Goal: Task Accomplishment & Management: Manage account settings

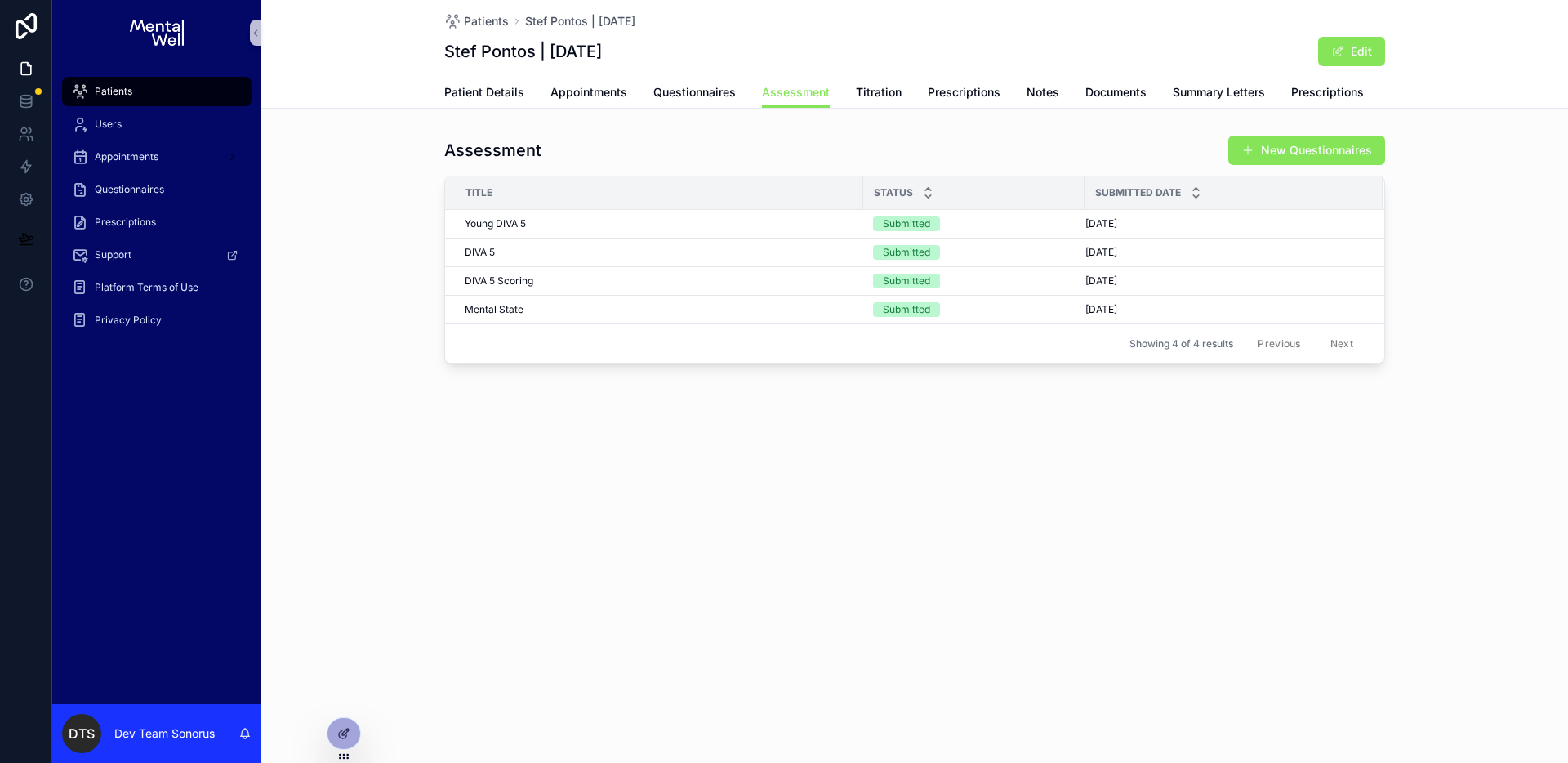
click at [175, 96] on div "Patients" at bounding box center [156, 92] width 170 height 26
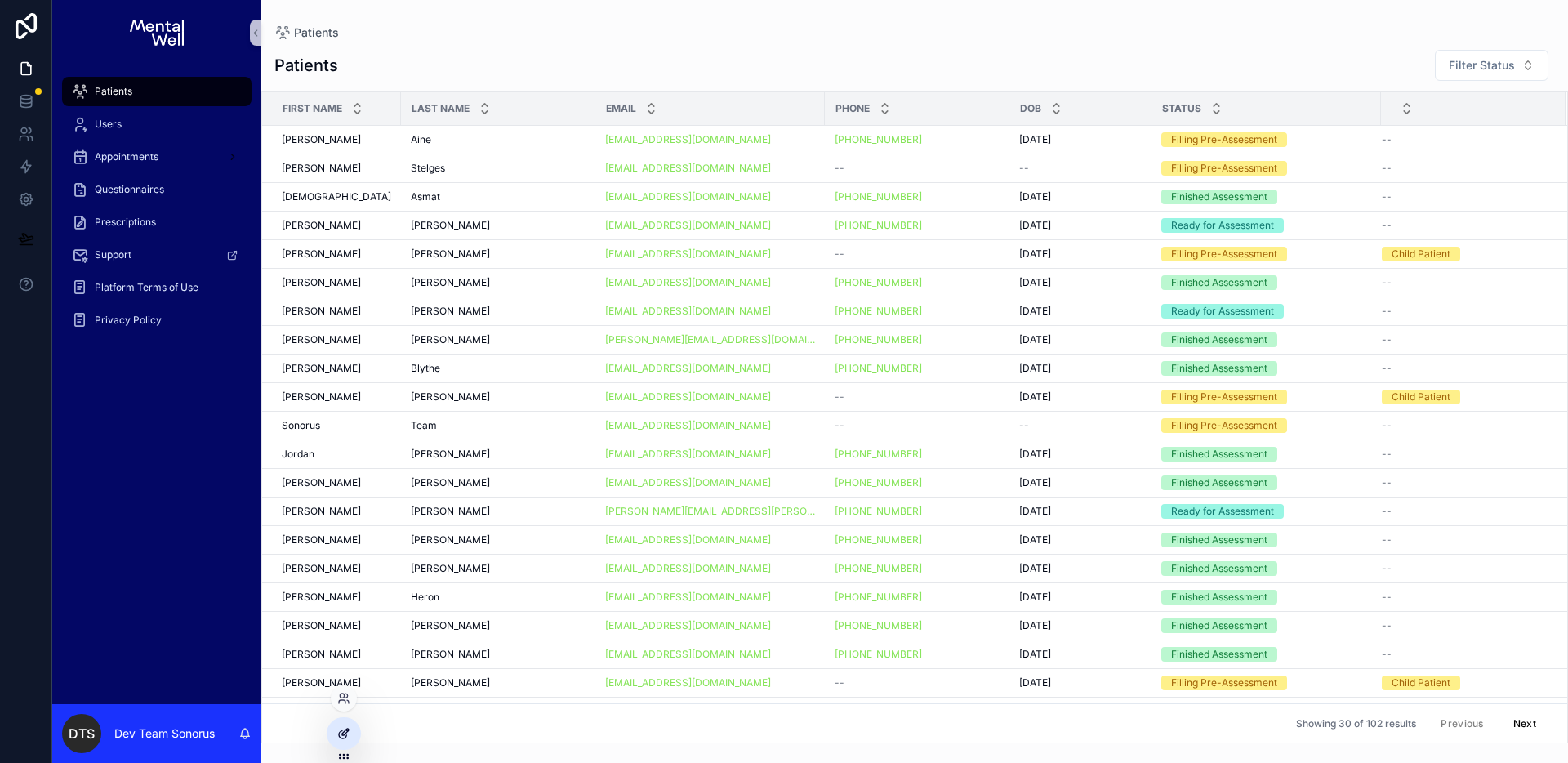
click at [346, 727] on icon at bounding box center [344, 733] width 13 height 13
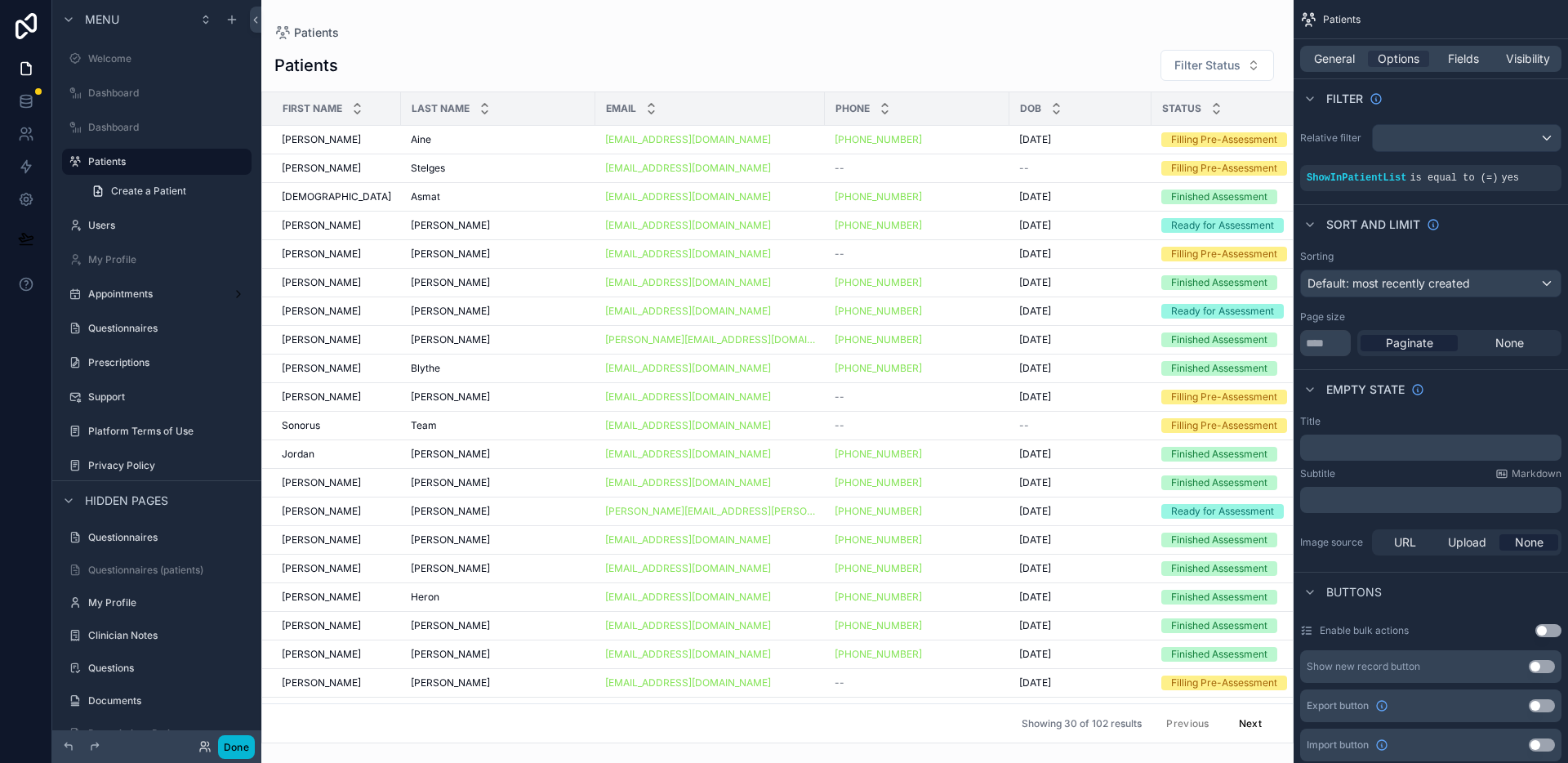
click at [1097, 42] on div "scrollable content" at bounding box center [777, 382] width 1032 height 763
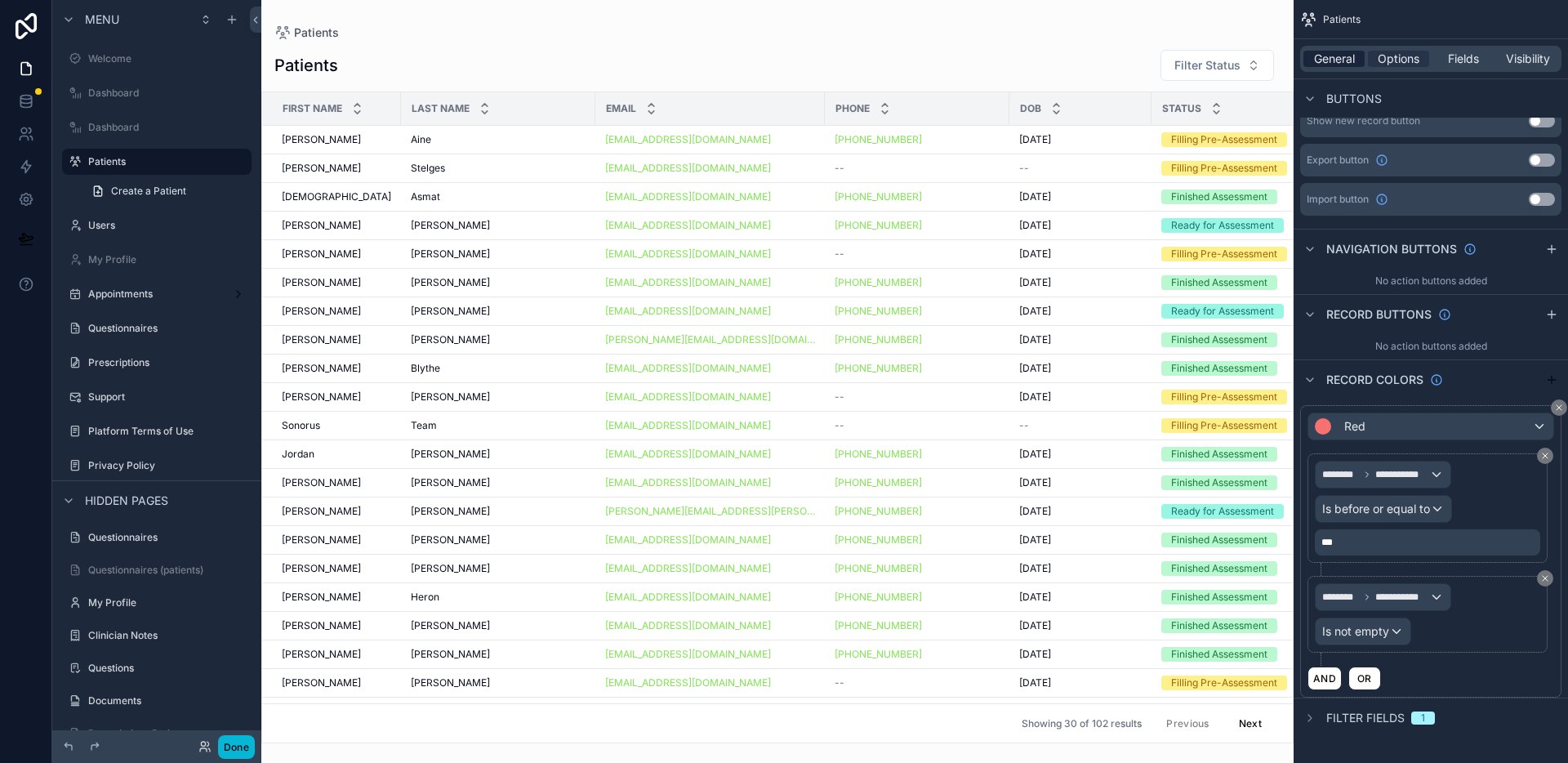
click at [1337, 60] on span "General" at bounding box center [1334, 58] width 41 height 17
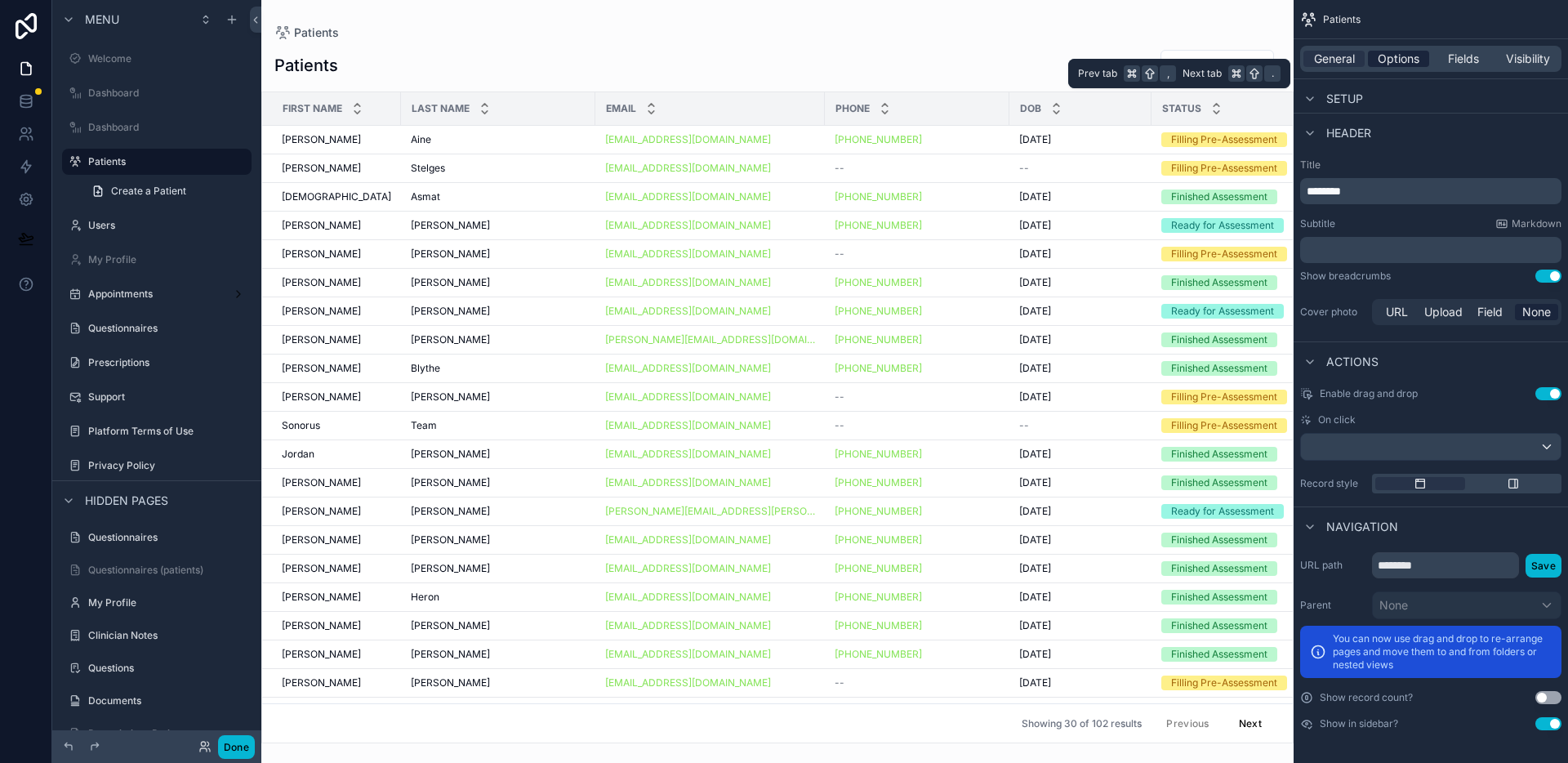
click at [1389, 53] on span "Options" at bounding box center [1399, 58] width 42 height 17
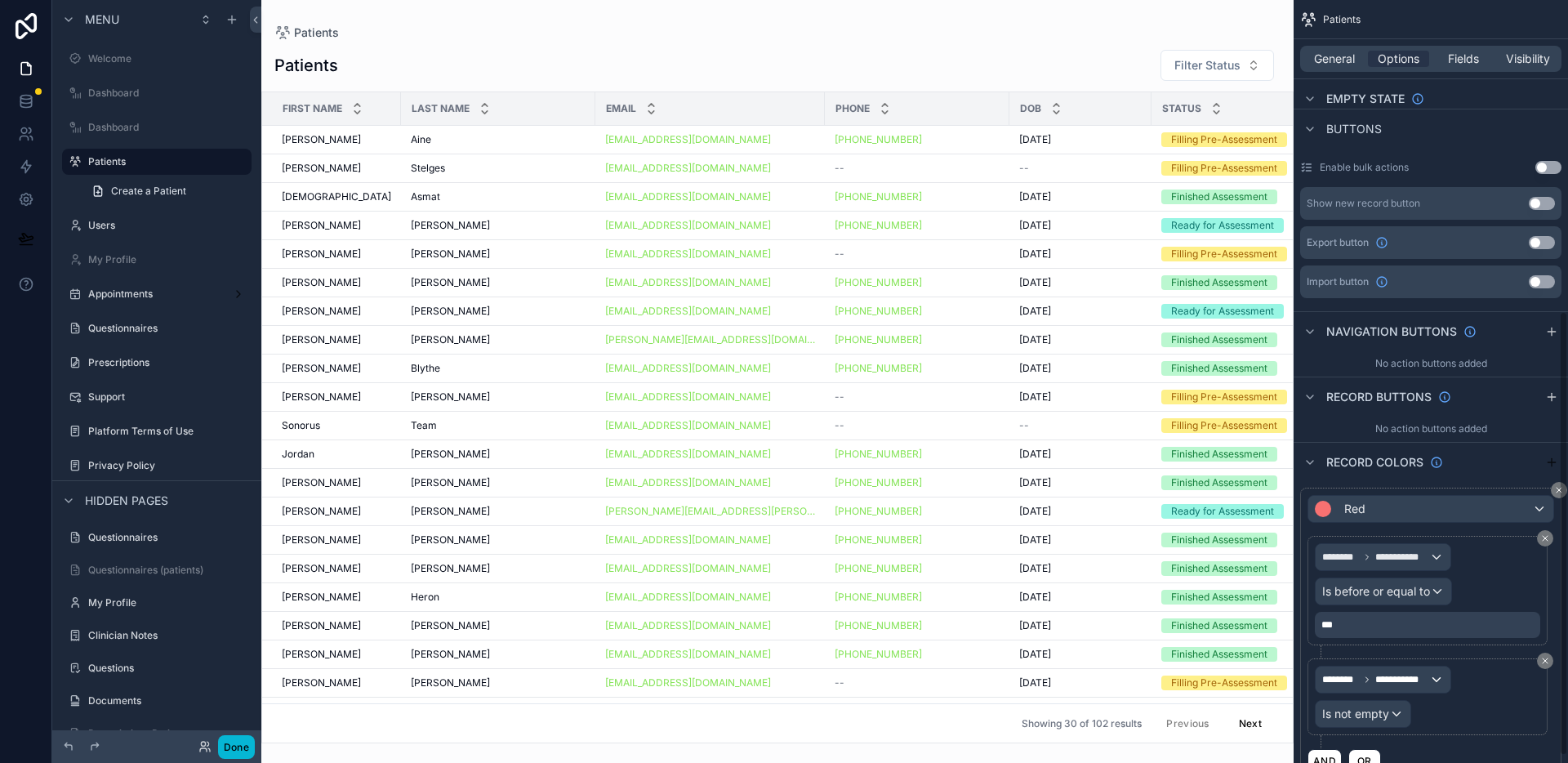
scroll to position [546, 0]
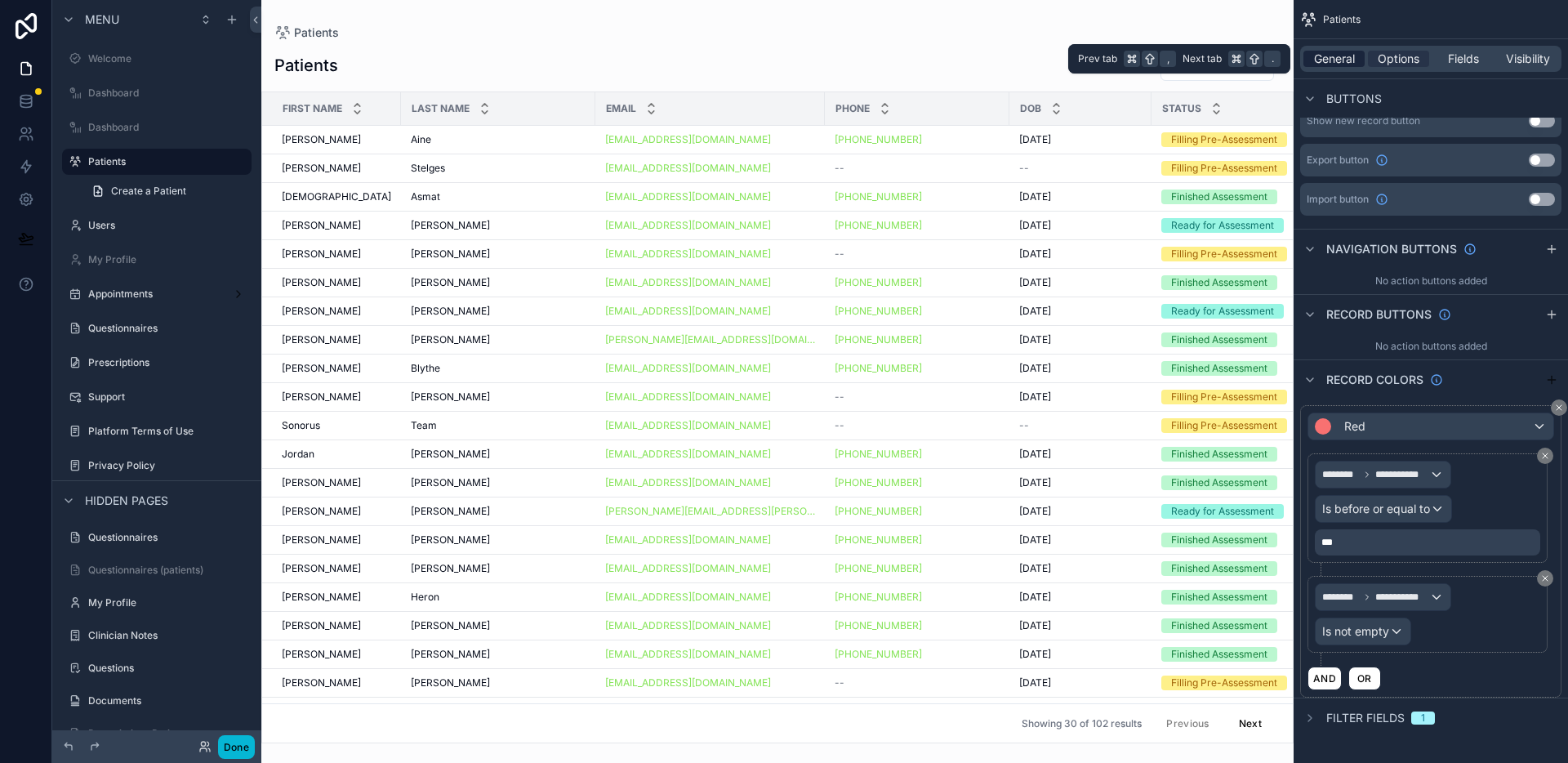
click at [1355, 56] on div "General" at bounding box center [1334, 58] width 61 height 17
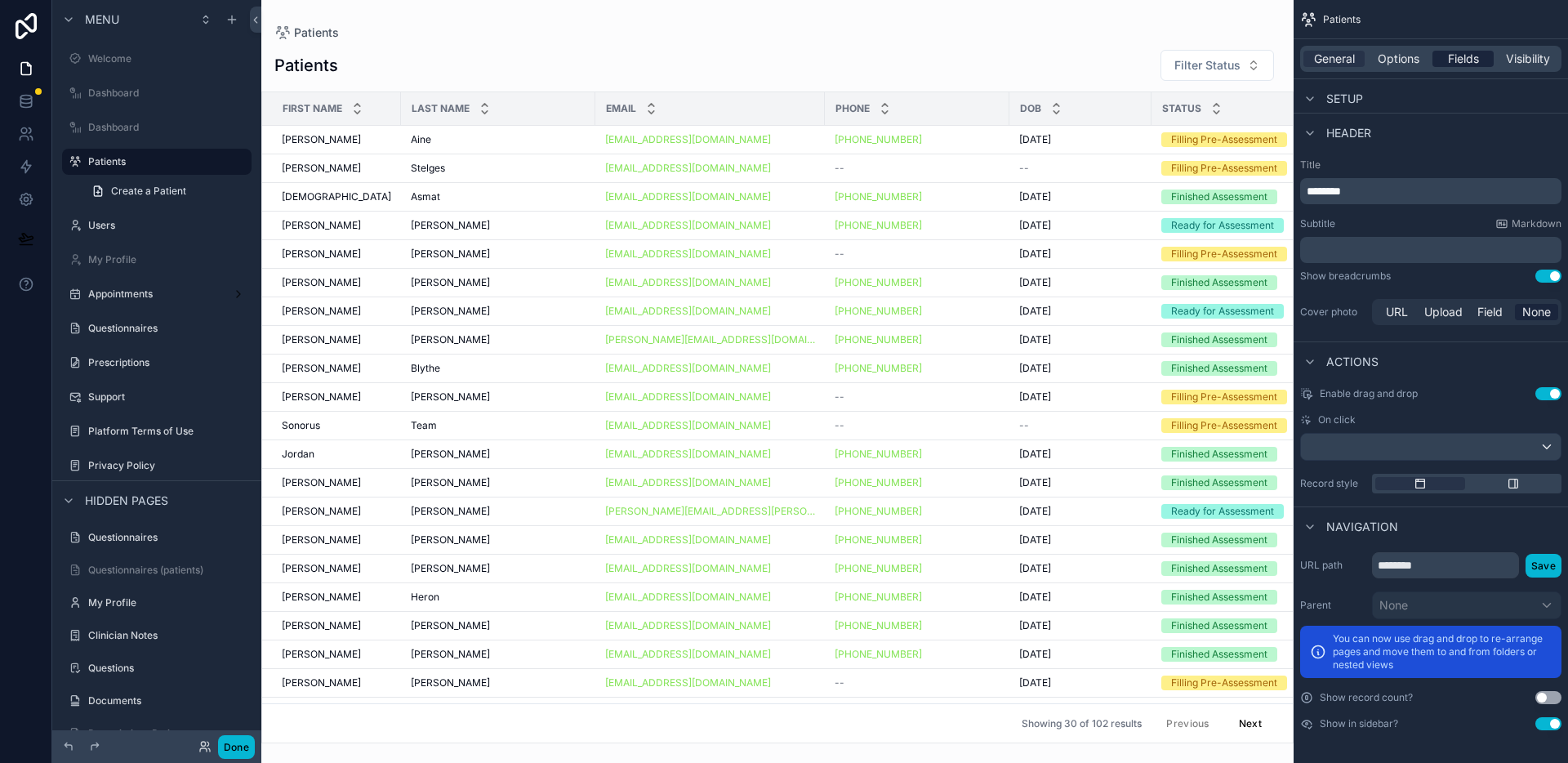
click at [1464, 62] on span "Fields" at bounding box center [1464, 58] width 31 height 17
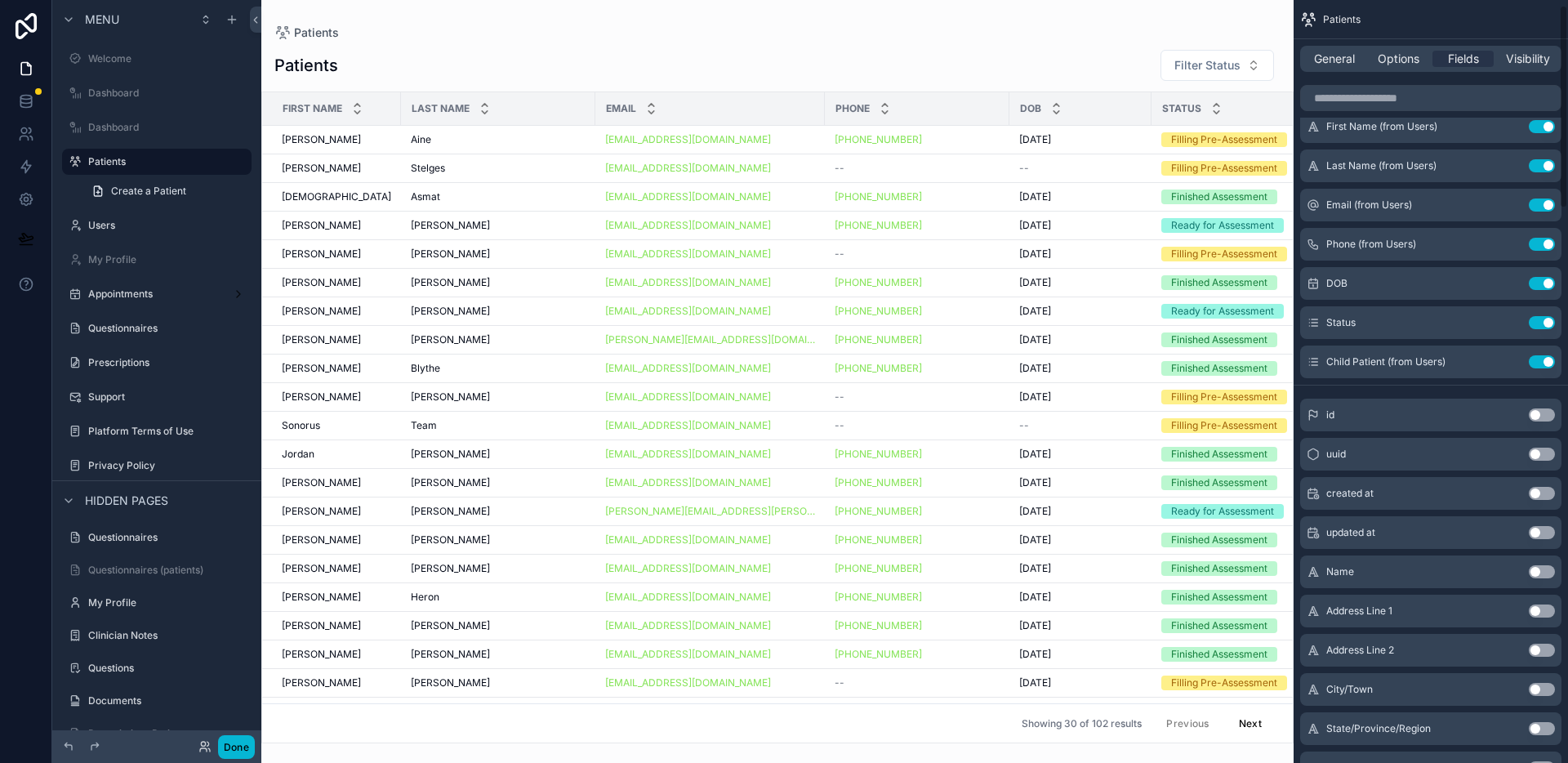
scroll to position [2088, 0]
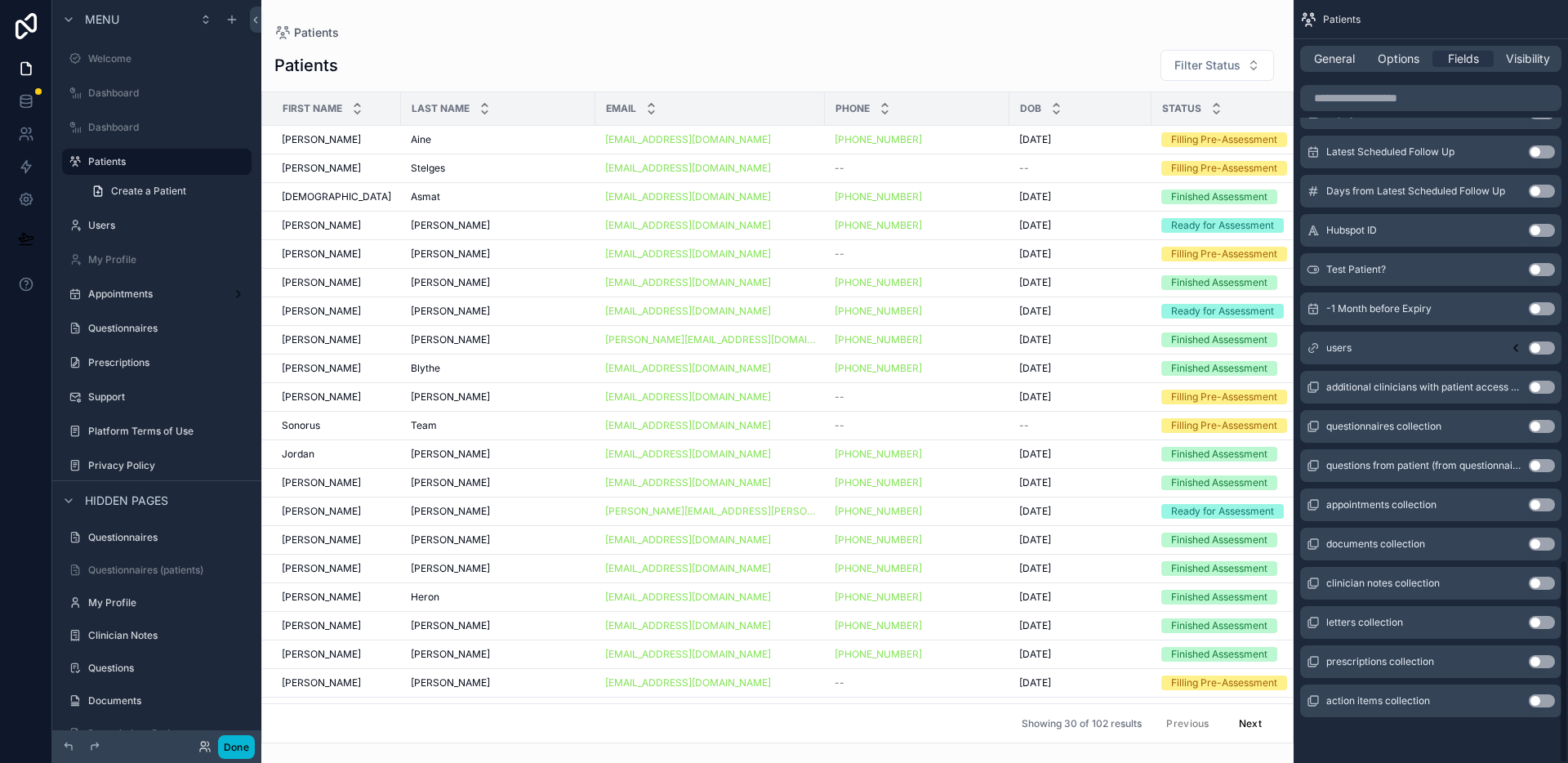
click at [1342, 58] on span "General" at bounding box center [1334, 58] width 41 height 17
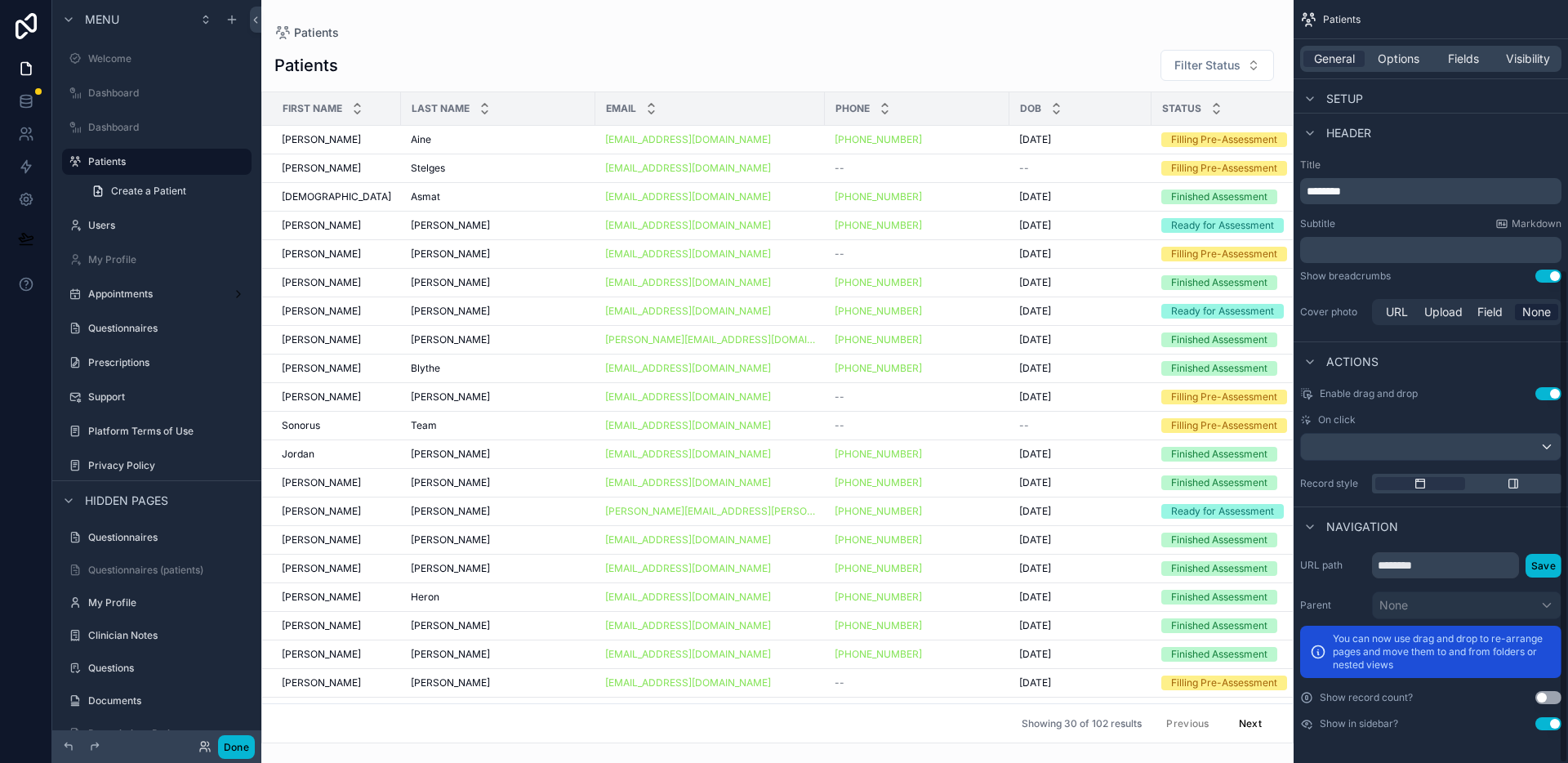
scroll to position [415, 0]
click at [1078, 47] on div "Patients Filter Status First Name Last Name Email Phone DOB Status [PERSON_NAME…" at bounding box center [777, 391] width 1032 height 705
click at [1410, 57] on span "Options" at bounding box center [1399, 58] width 42 height 17
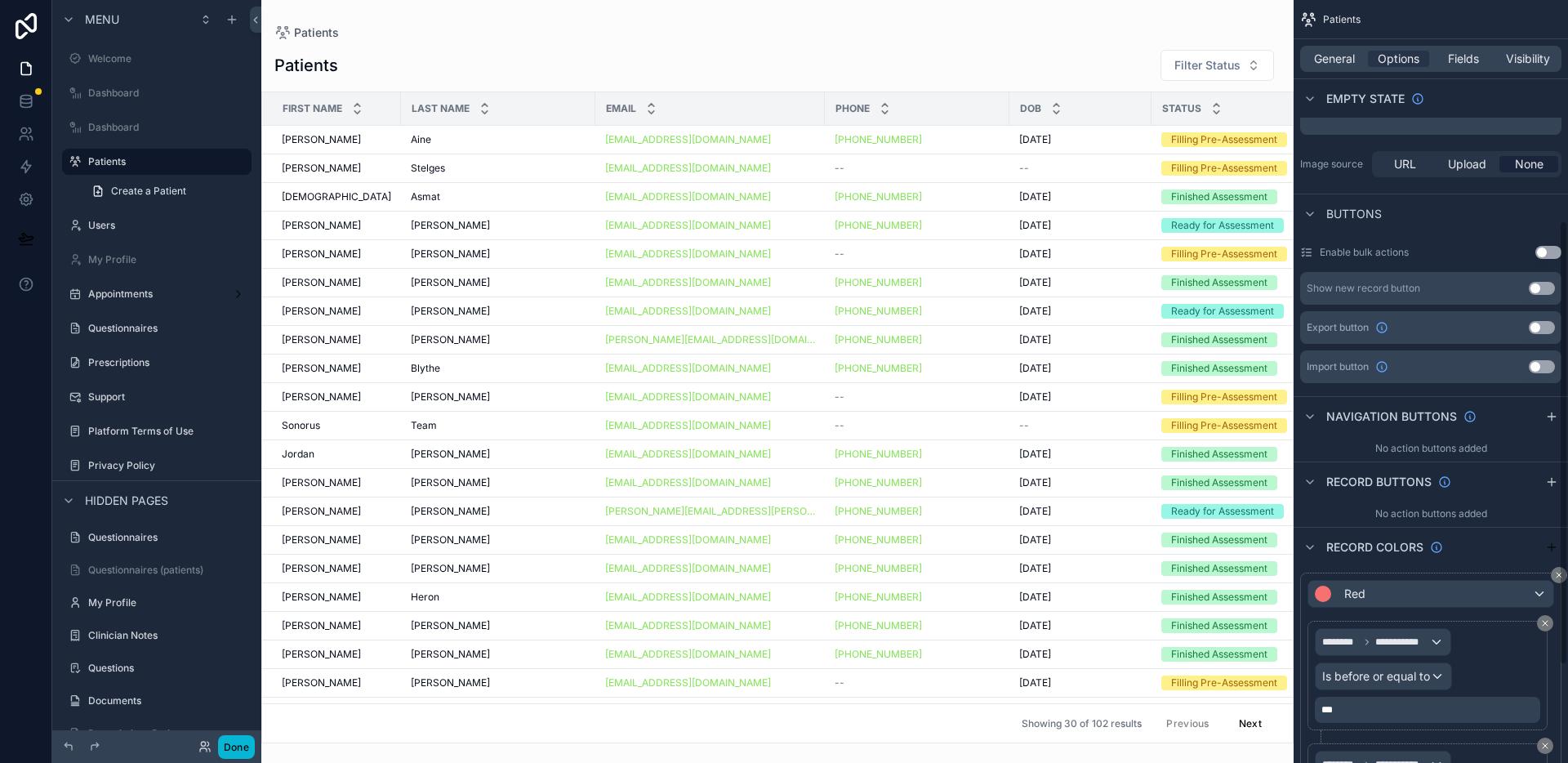
scroll to position [546, 0]
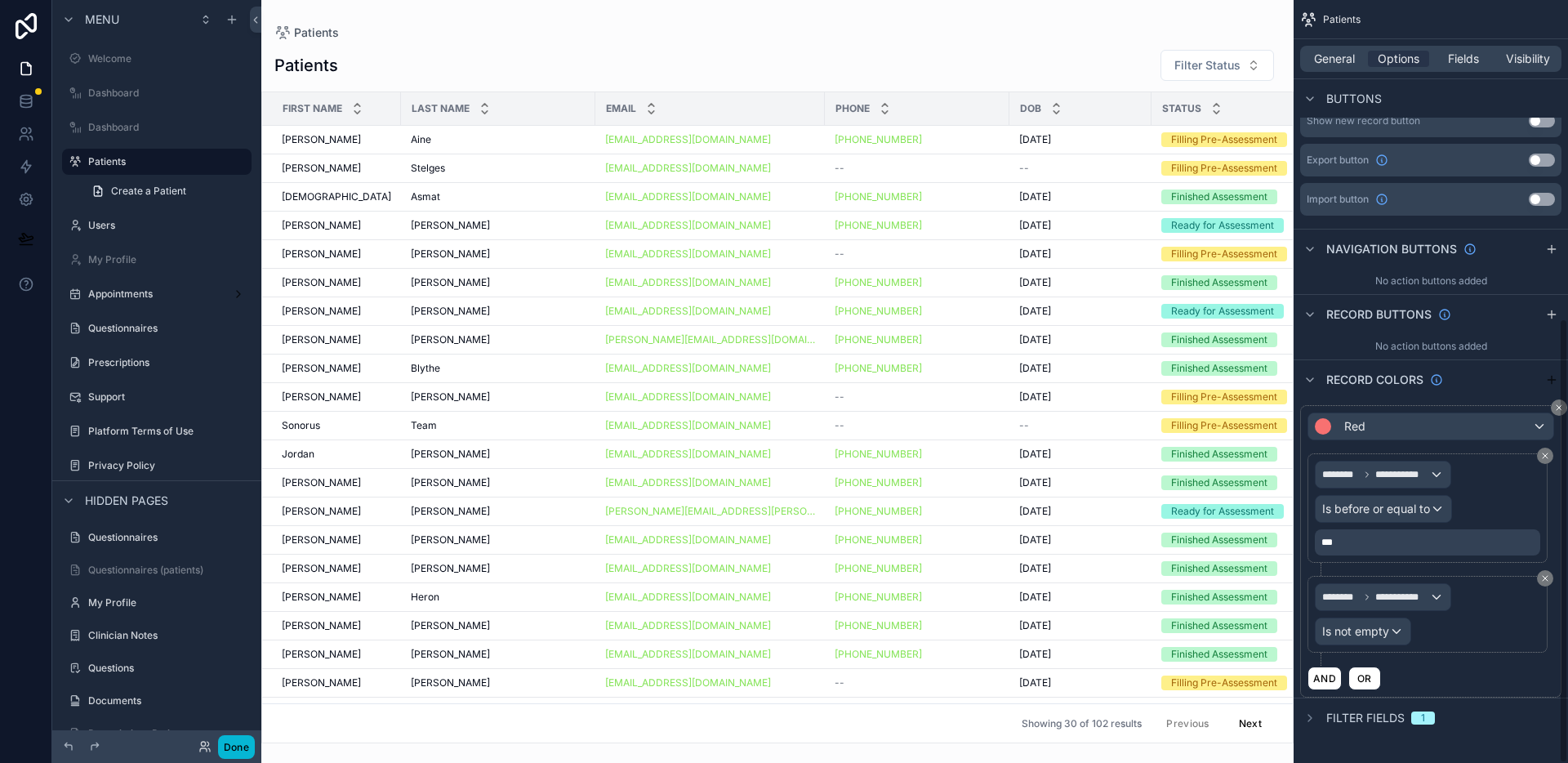
click at [1315, 718] on icon "scrollable content" at bounding box center [1310, 718] width 13 height 13
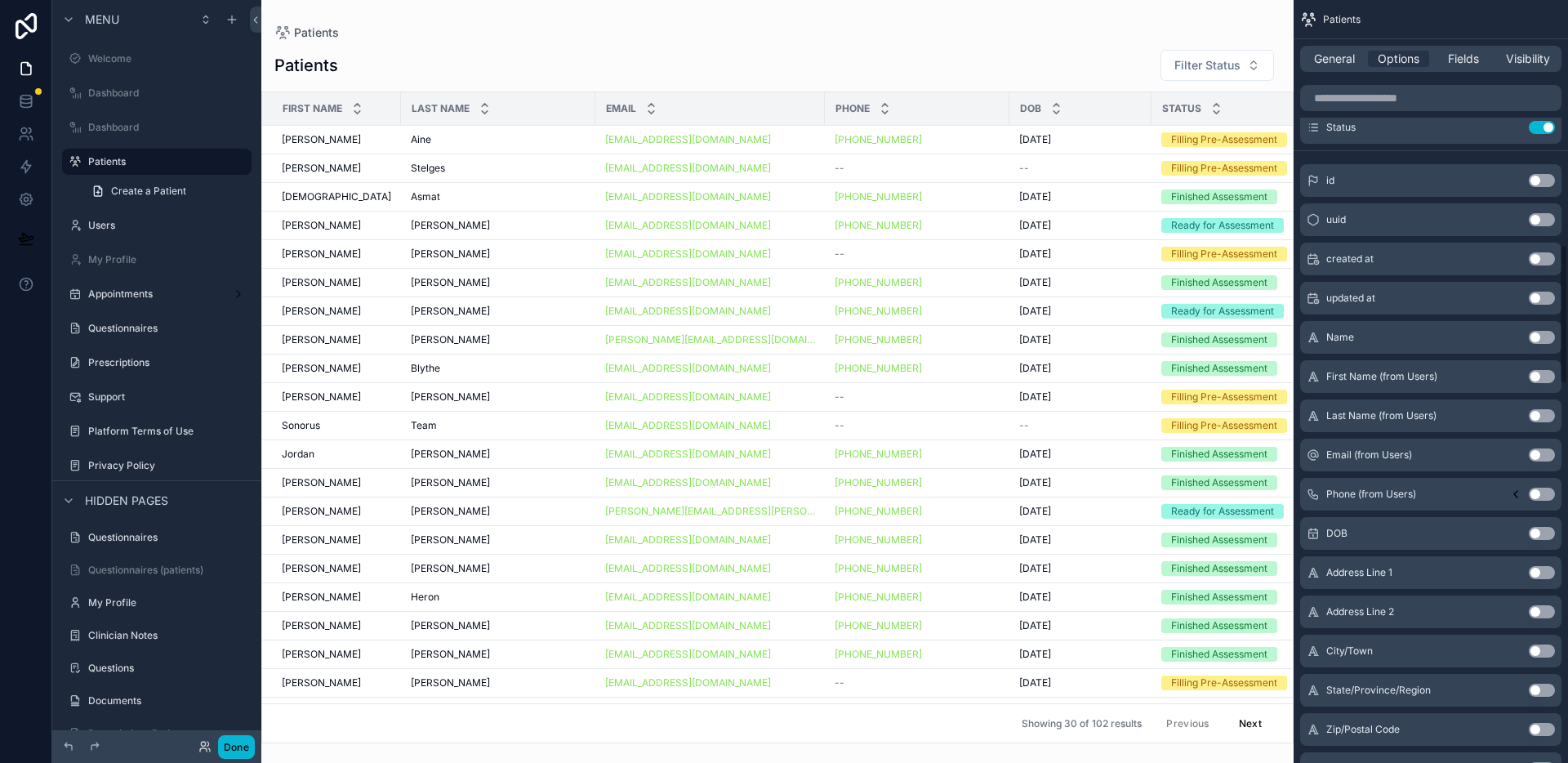
scroll to position [895, 0]
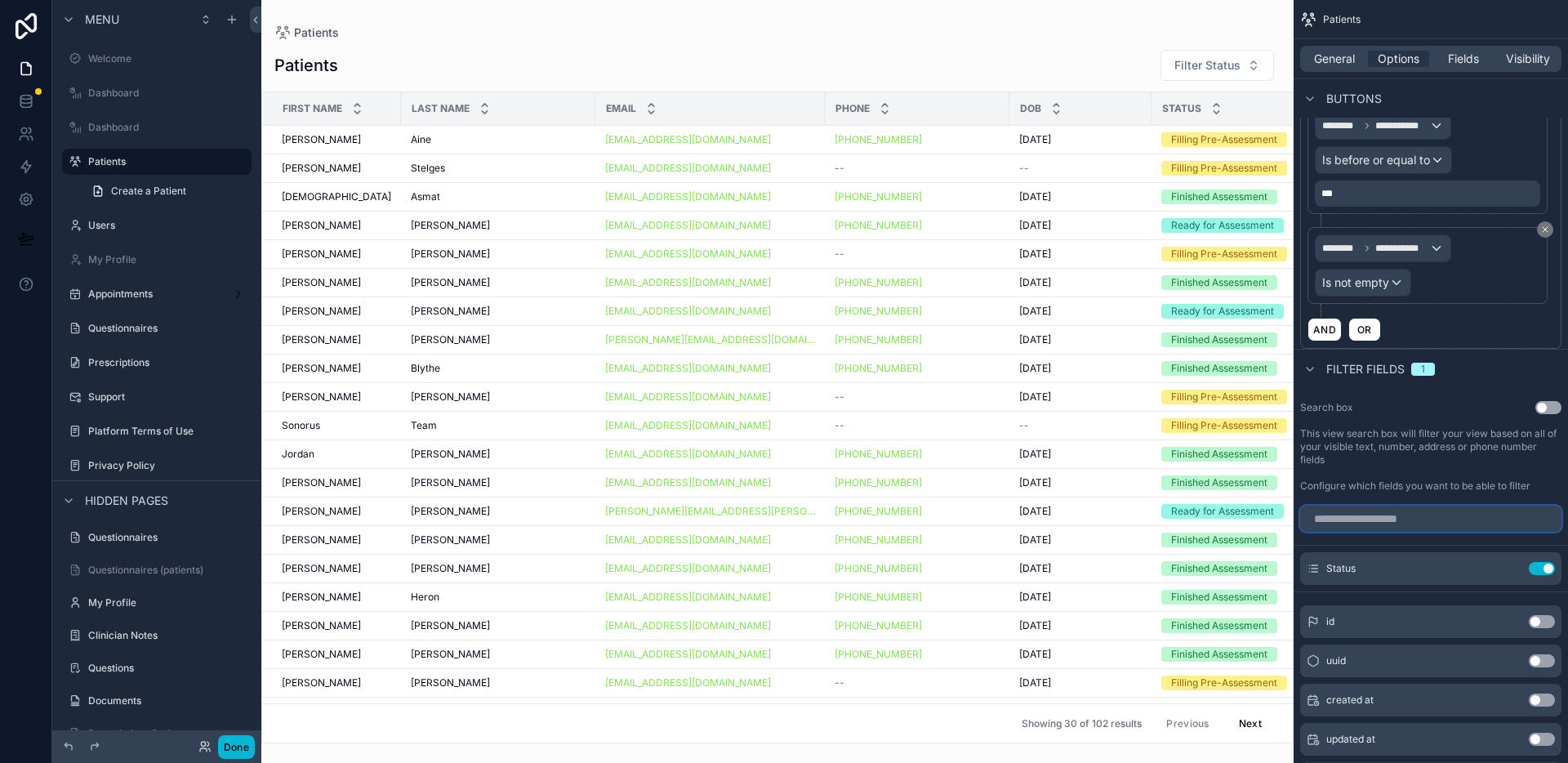
click at [1382, 524] on input "scrollable content" at bounding box center [1431, 519] width 262 height 26
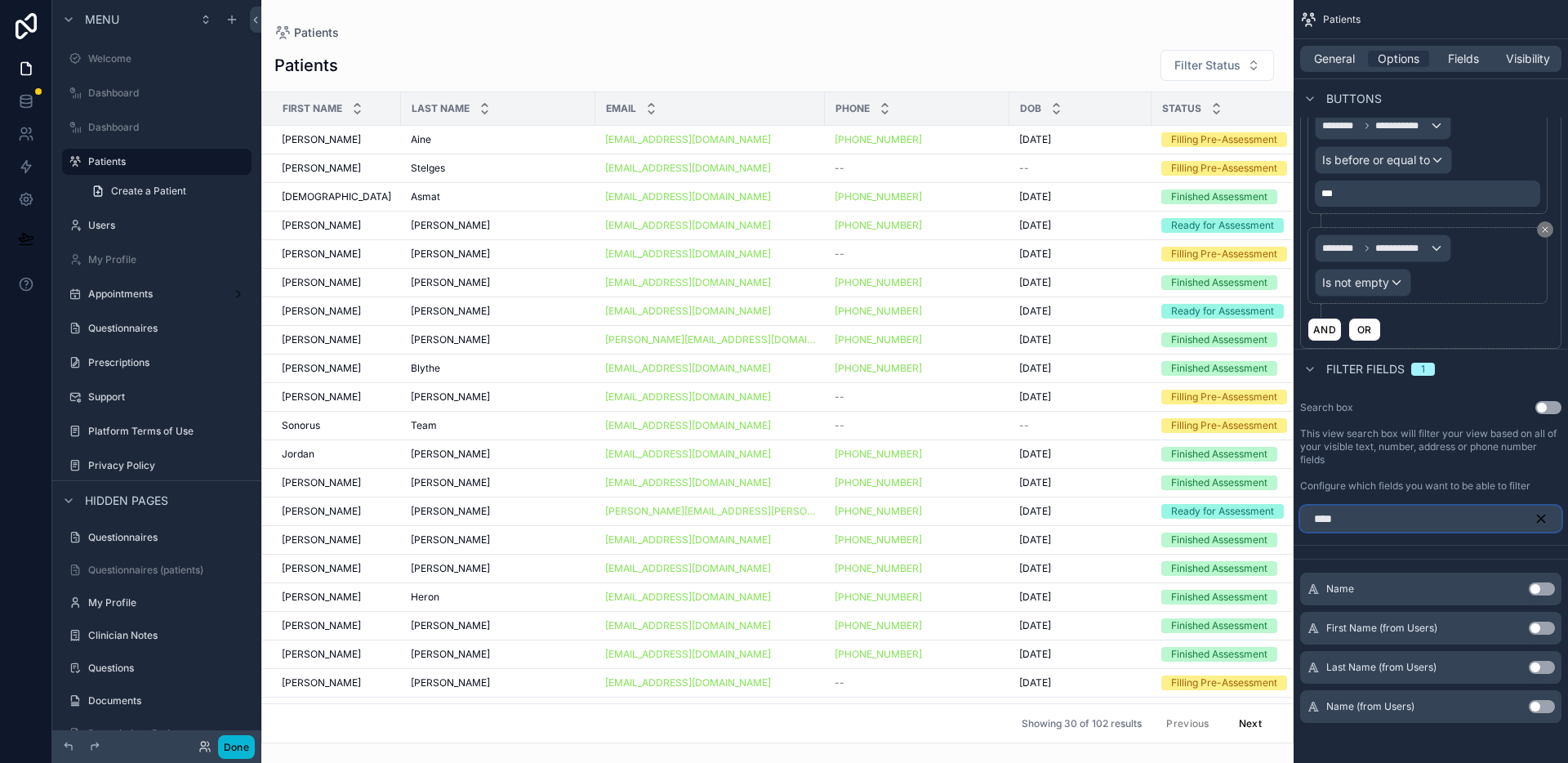
type input "****"
click at [1540, 704] on button "Use setting" at bounding box center [1542, 706] width 26 height 13
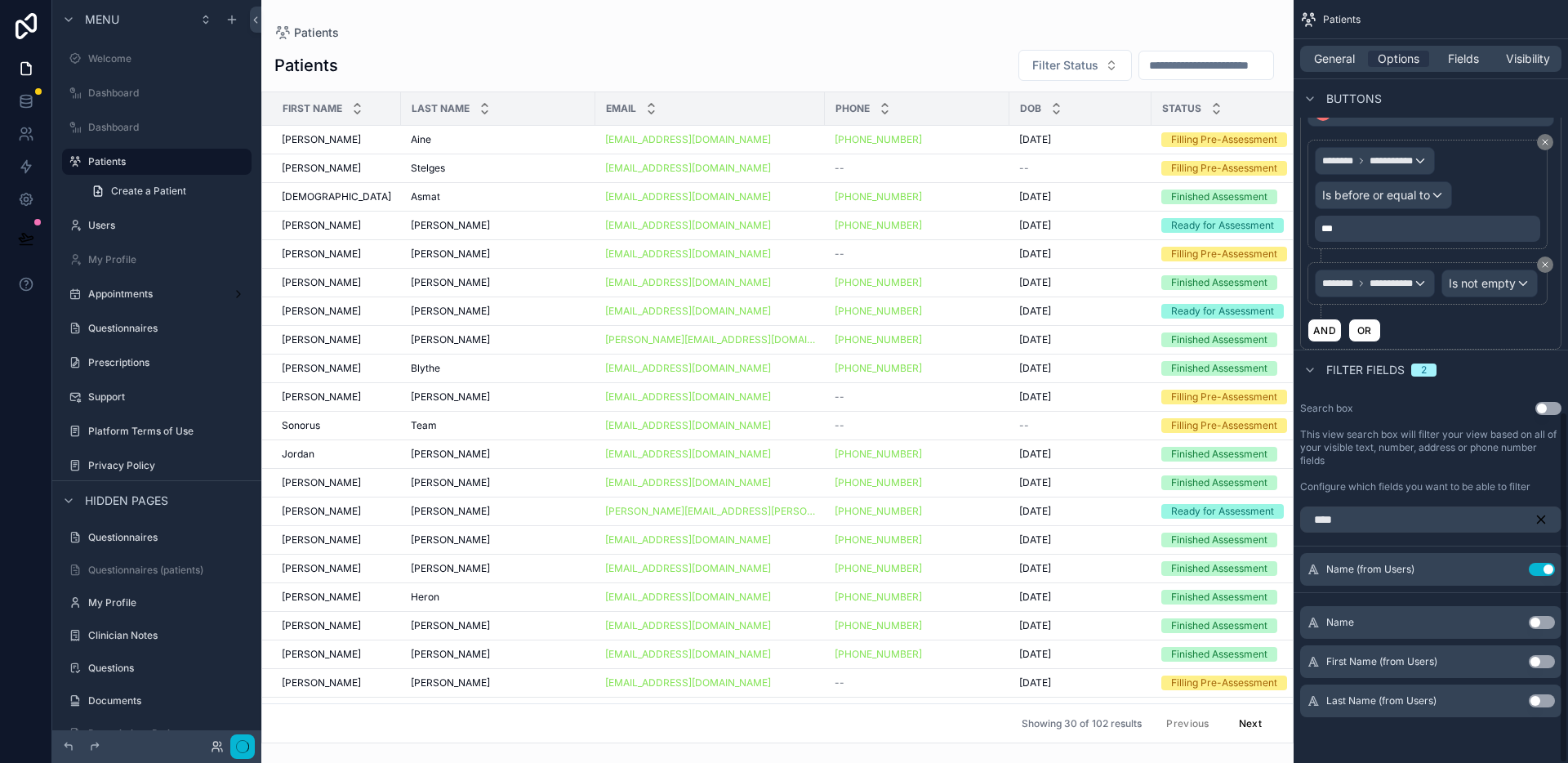
scroll to position [894, 0]
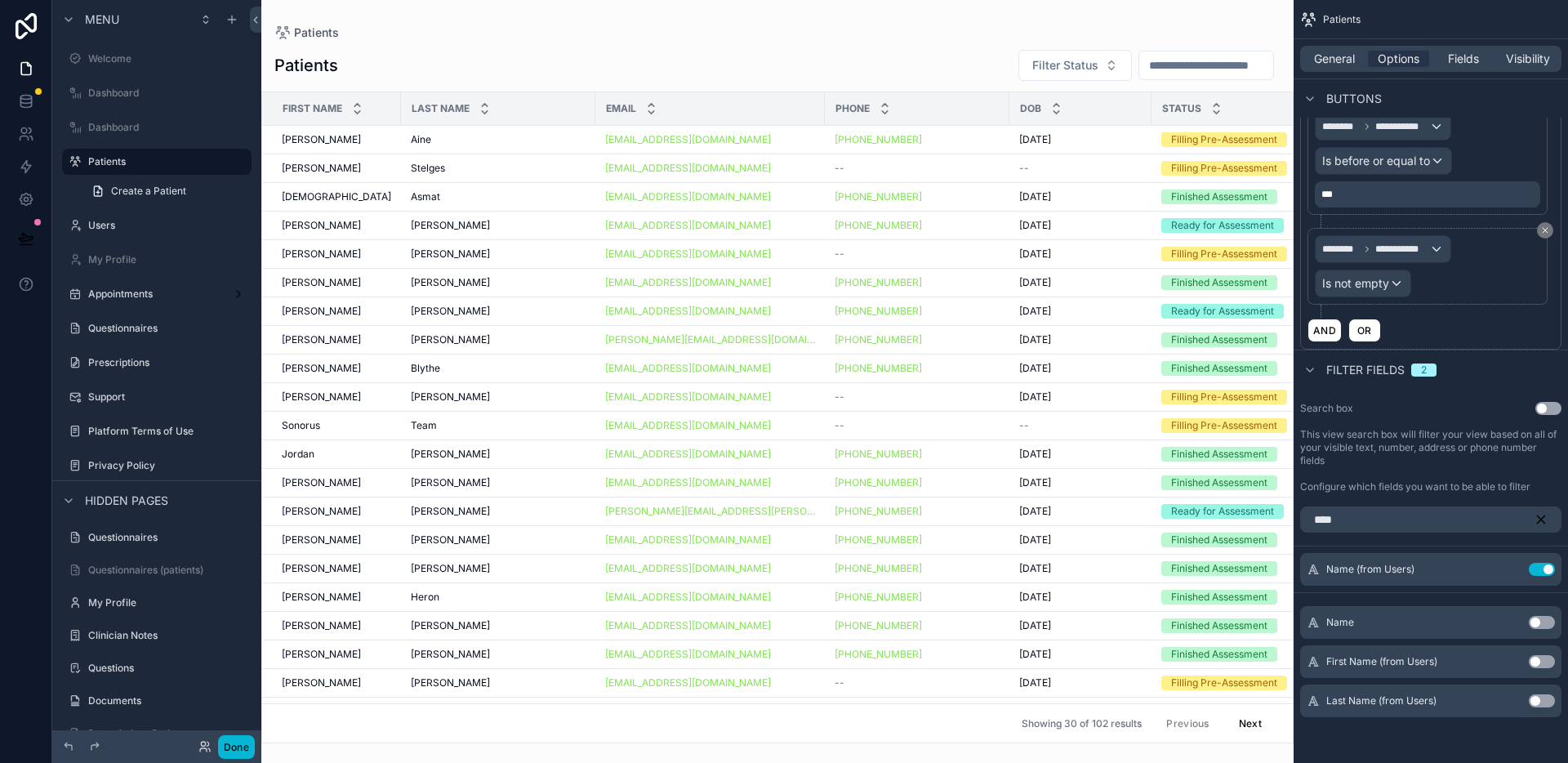
click at [1175, 64] on input "scrollable content" at bounding box center [1207, 65] width 134 height 23
type input "*****"
click at [1508, 569] on icon "scrollable content" at bounding box center [1509, 569] width 13 height 13
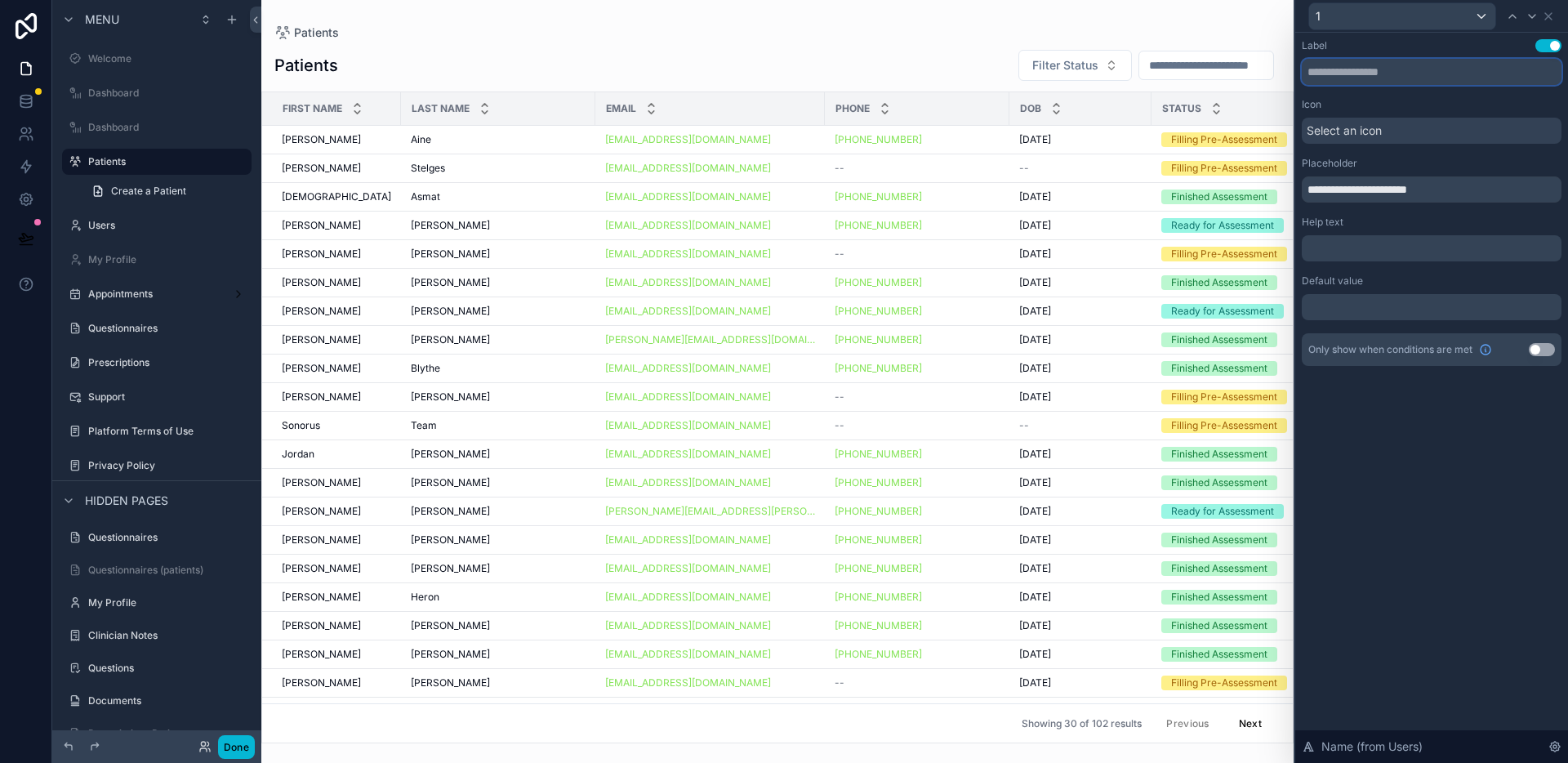
click at [1402, 65] on input "text" at bounding box center [1432, 72] width 260 height 26
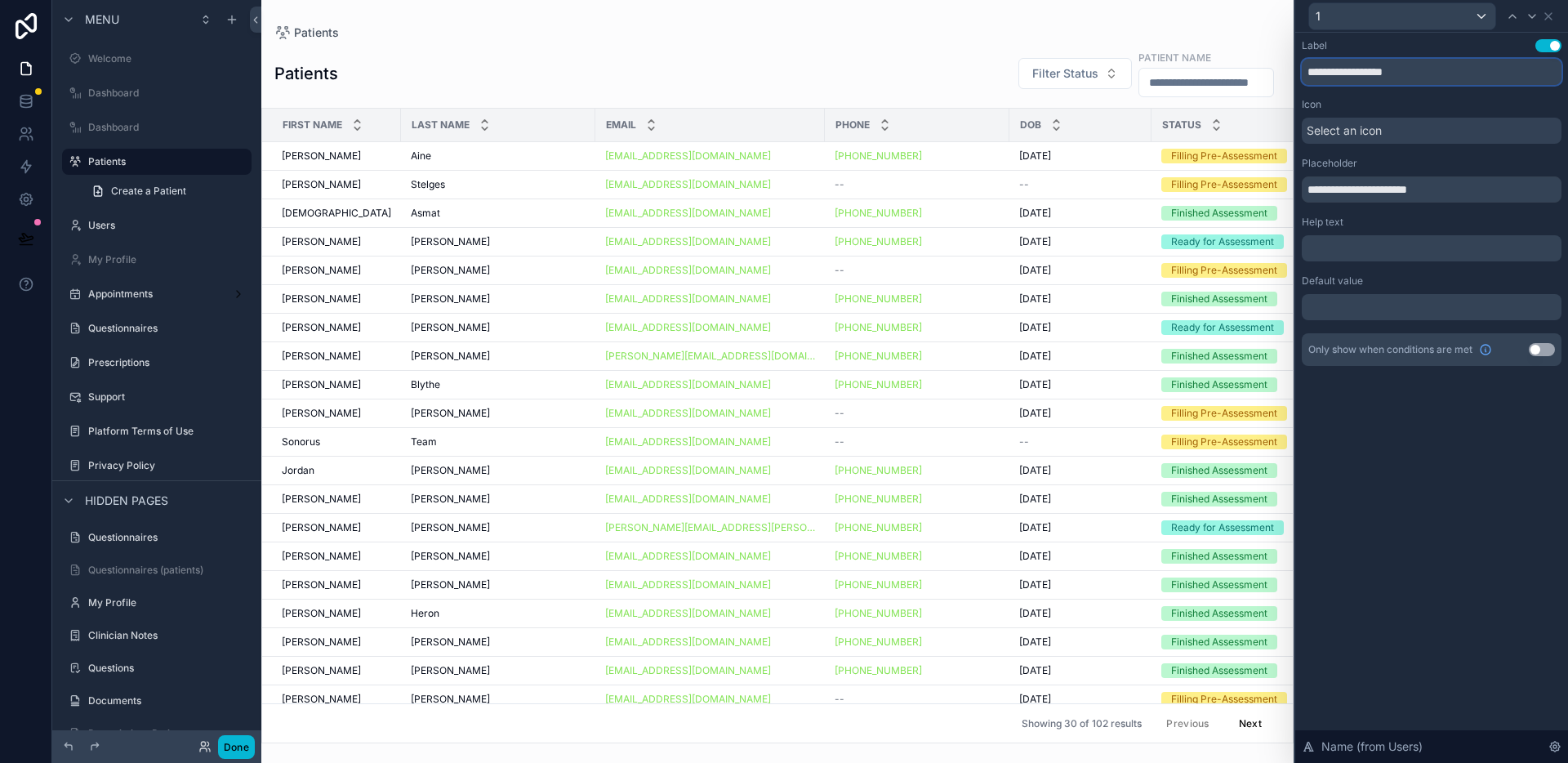
type input "**********"
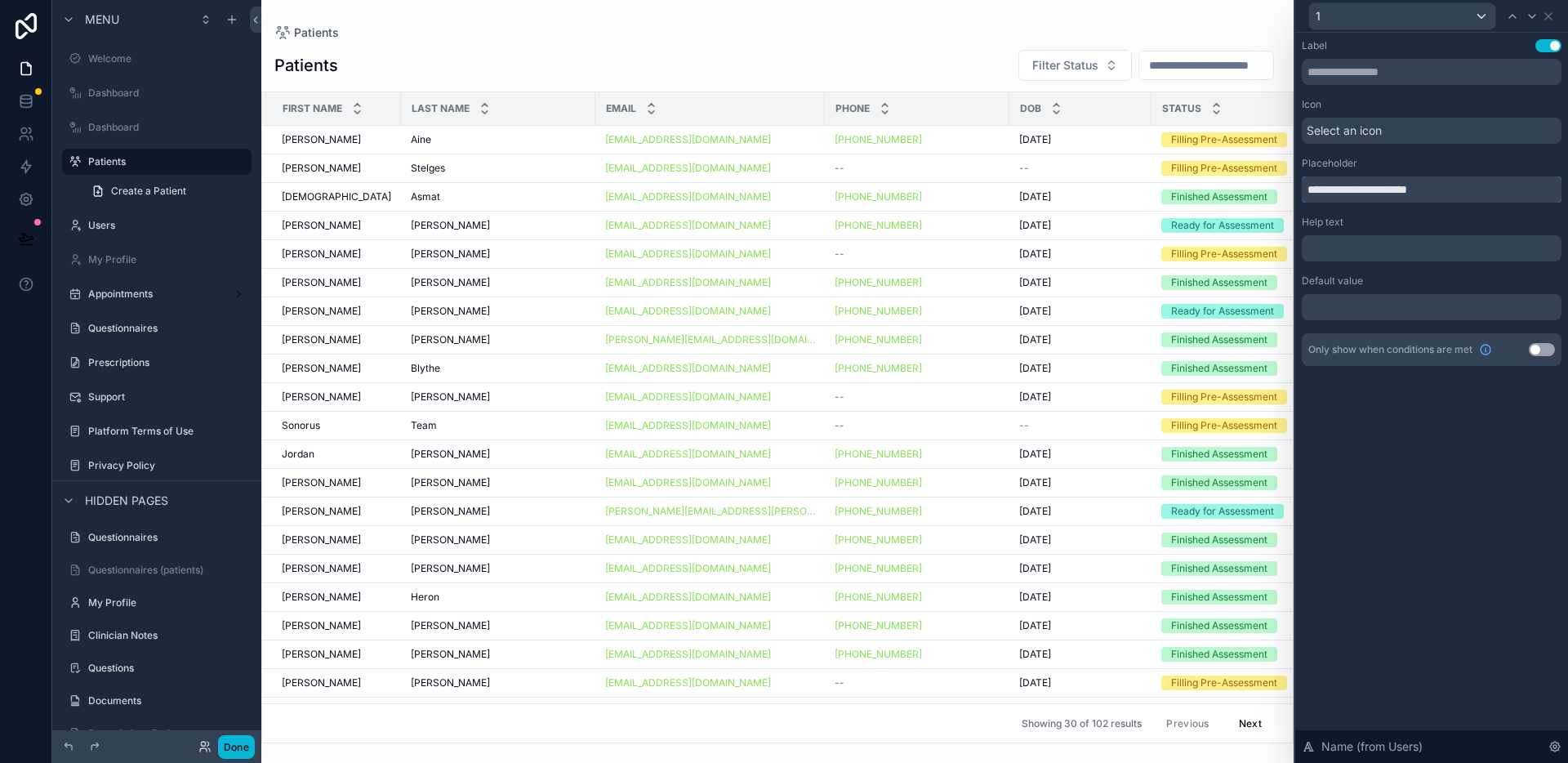
click at [1459, 188] on input "**********" at bounding box center [1432, 189] width 260 height 26
paste input "text"
type input "**********"
click at [845, 11] on div "Patients Patients Filter Status First Name Last Name Email Phone DOB Status [PE…" at bounding box center [777, 372] width 1032 height 744
click at [1140, 65] on input "scrollable content" at bounding box center [1207, 65] width 134 height 23
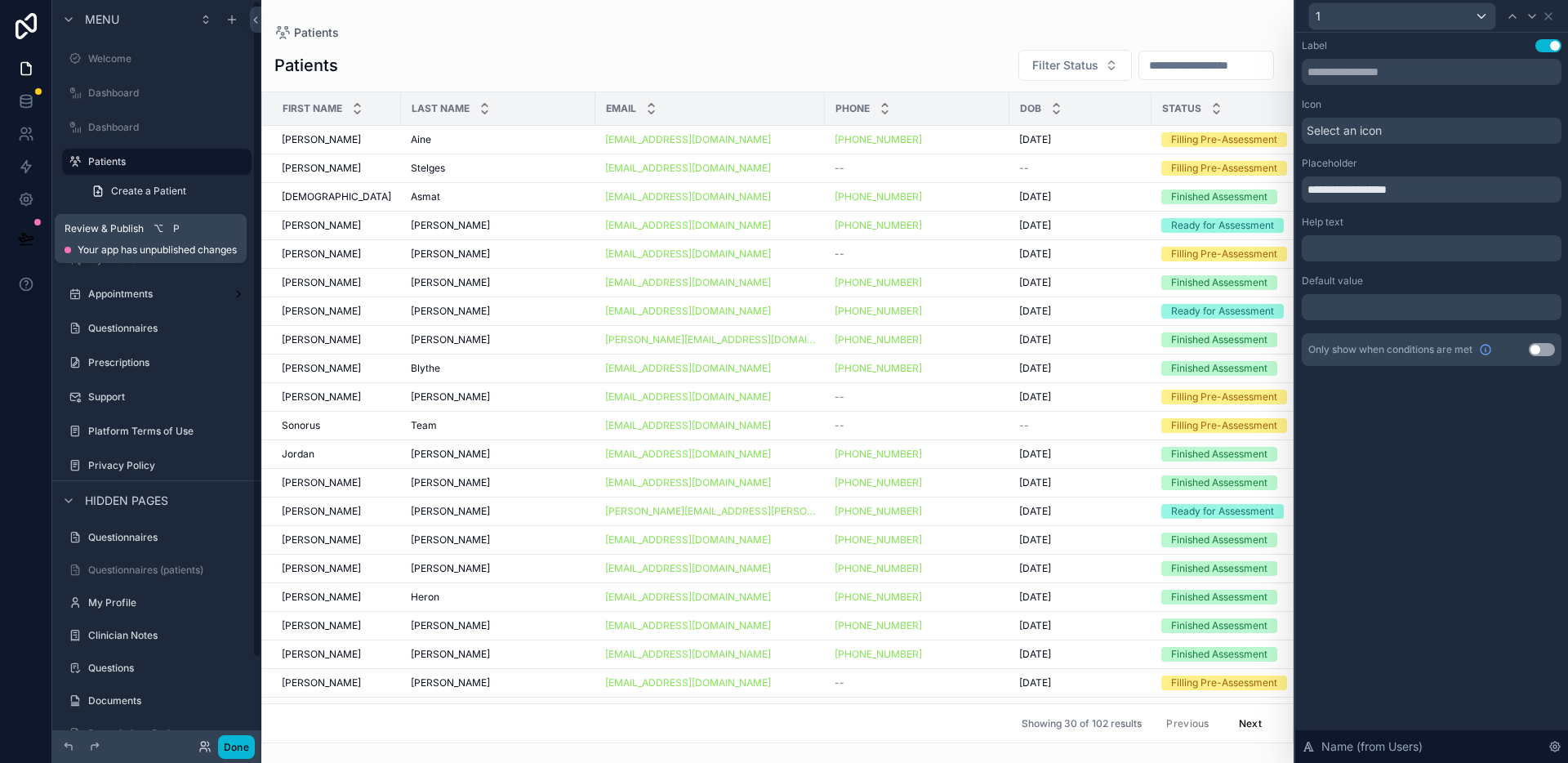
drag, startPoint x: 31, startPoint y: 228, endPoint x: 64, endPoint y: 242, distance: 35.8
click at [31, 228] on button at bounding box center [25, 238] width 36 height 45
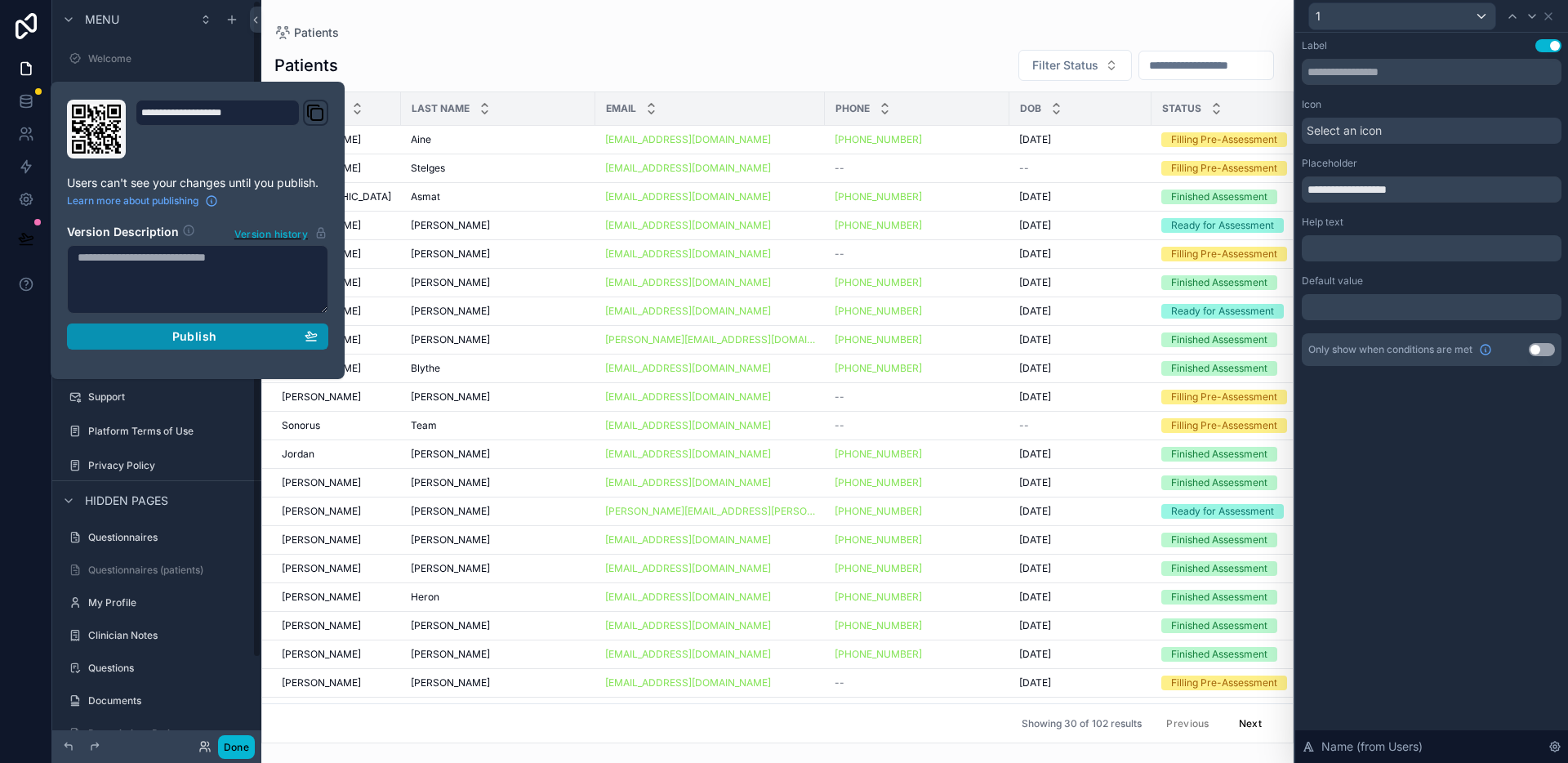
click at [168, 336] on div "Publish" at bounding box center [197, 336] width 240 height 15
click at [792, 45] on div "Patients Filter Status First Name Last Name Email Phone DOB Status [PERSON_NAME…" at bounding box center [777, 391] width 1032 height 705
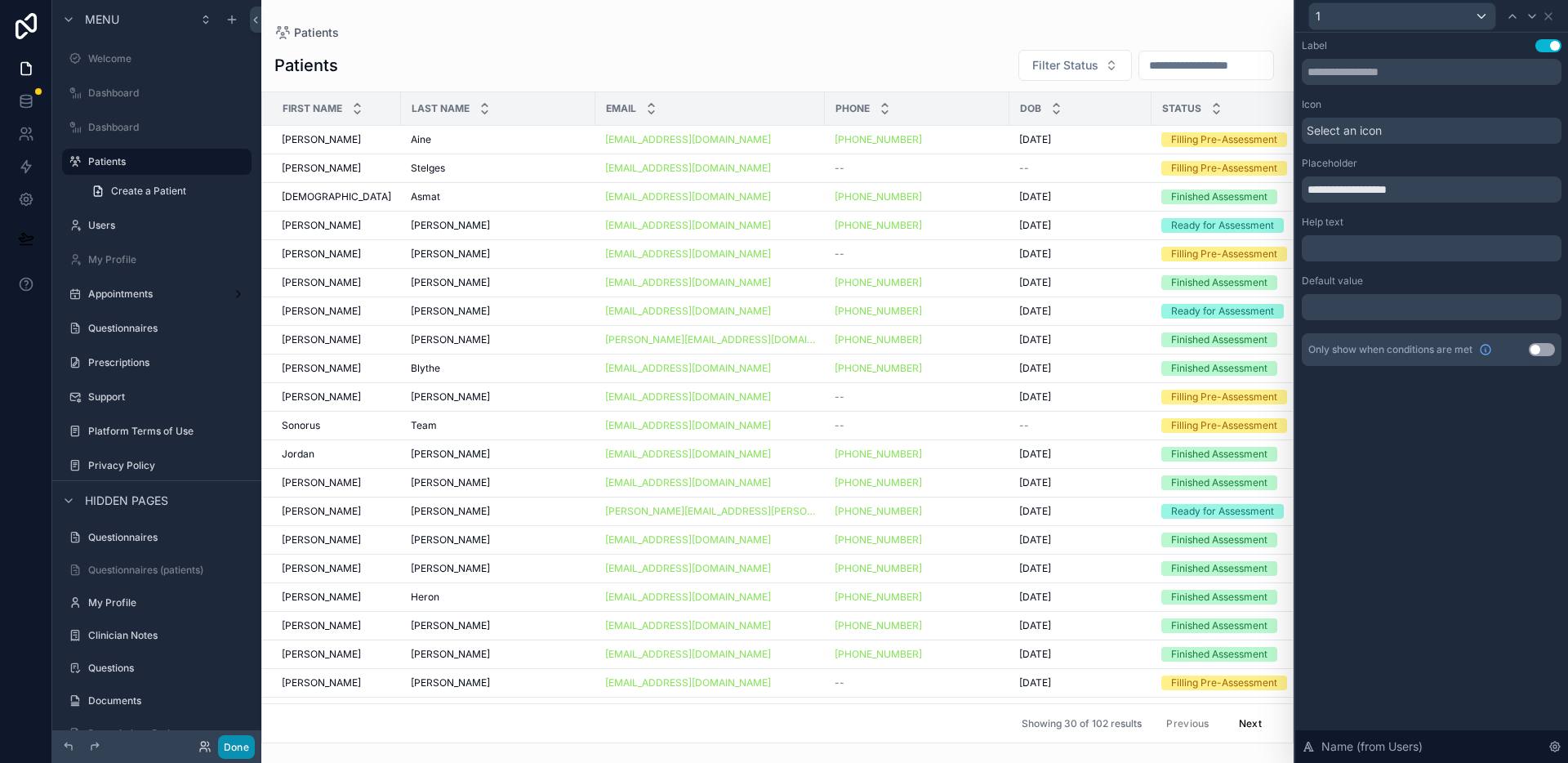
click at [236, 741] on button "Done" at bounding box center [236, 746] width 37 height 24
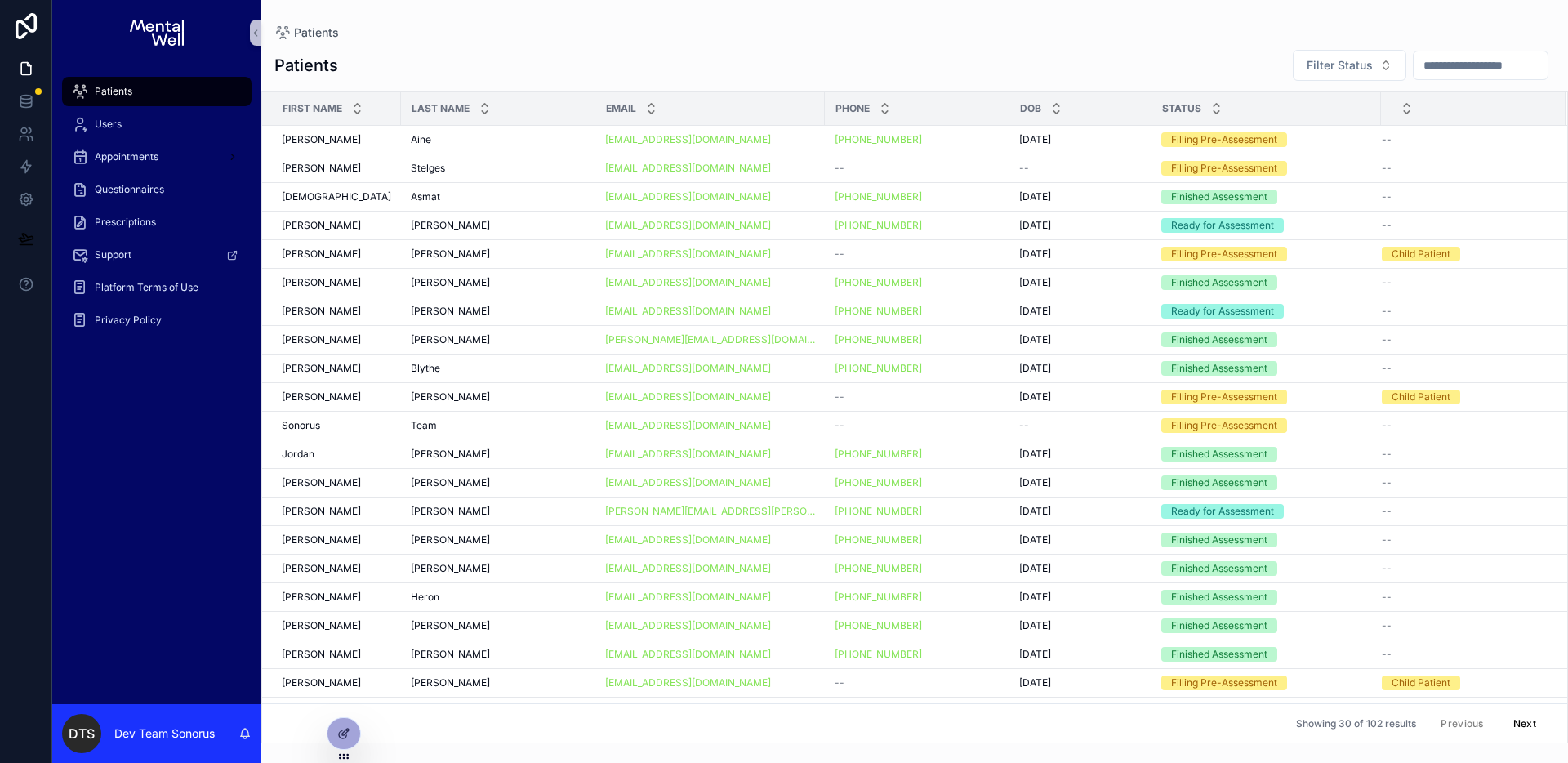
click at [771, 25] on div "Patients Patients Filter Status First Name Last Name Email Phone DOB Status [PE…" at bounding box center [915, 372] width 1307 height 744
click at [1486, 63] on input "scrollable content" at bounding box center [1481, 65] width 134 height 23
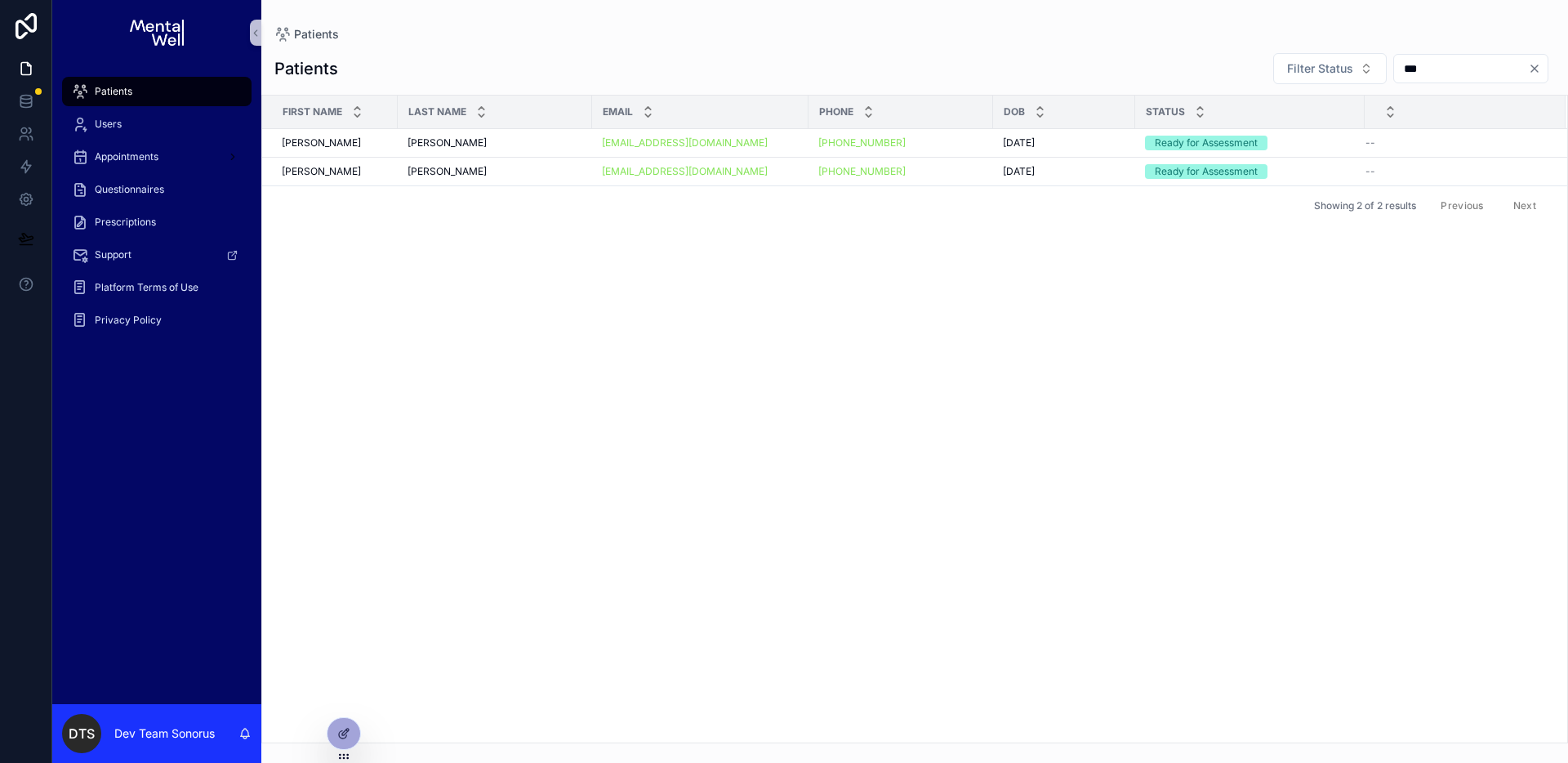
type input "***"
